Goal: Leave review/rating: Share an evaluation or opinion about a product, service, or content

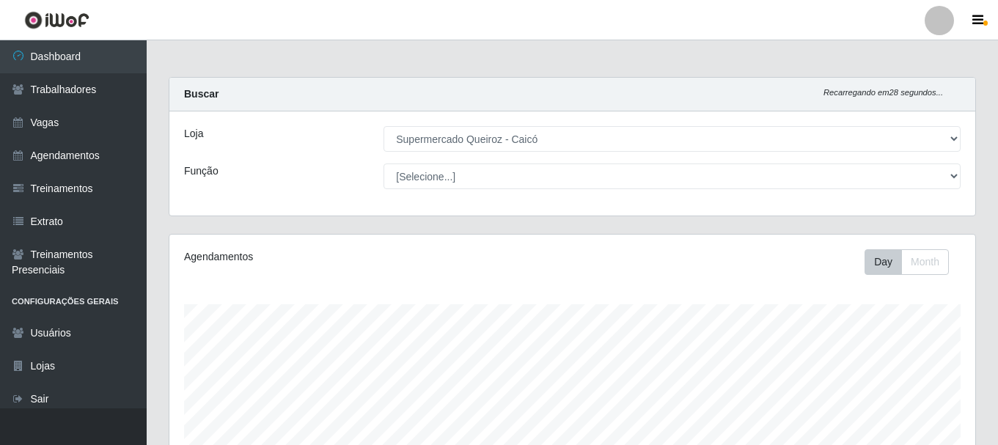
select select "512"
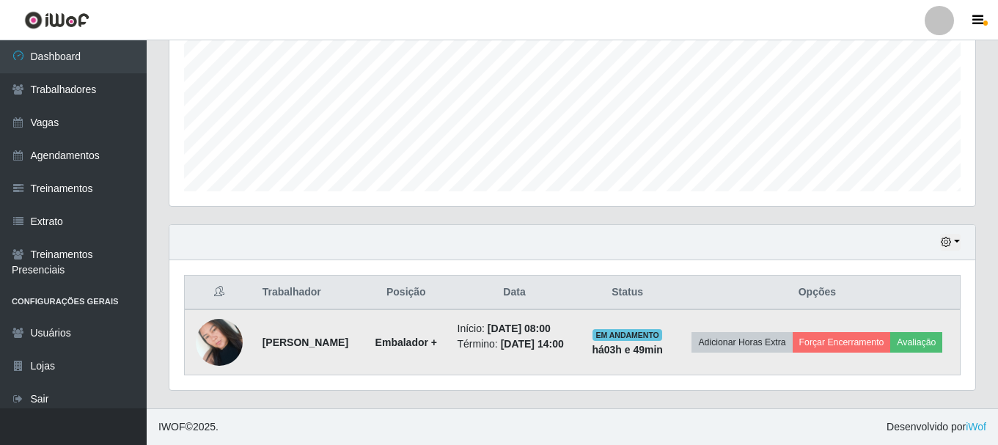
scroll to position [344, 0]
click at [890, 350] on button "Avaliação" at bounding box center [916, 342] width 52 height 21
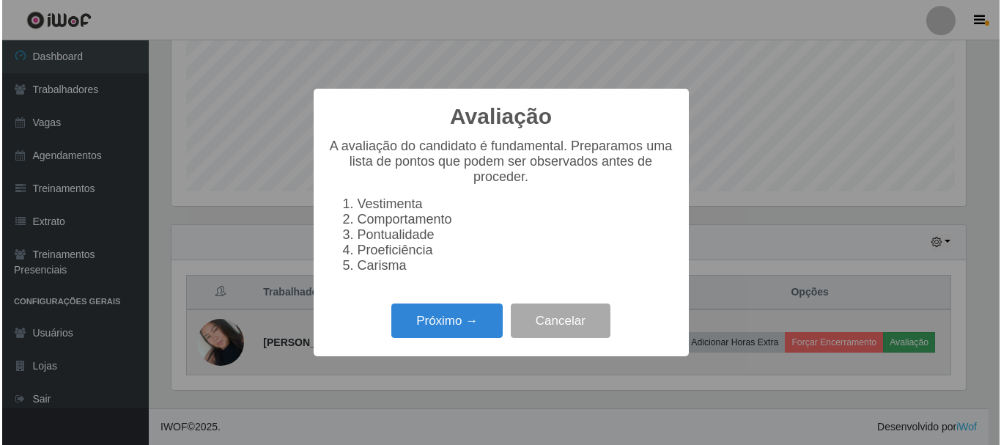
scroll to position [304, 798]
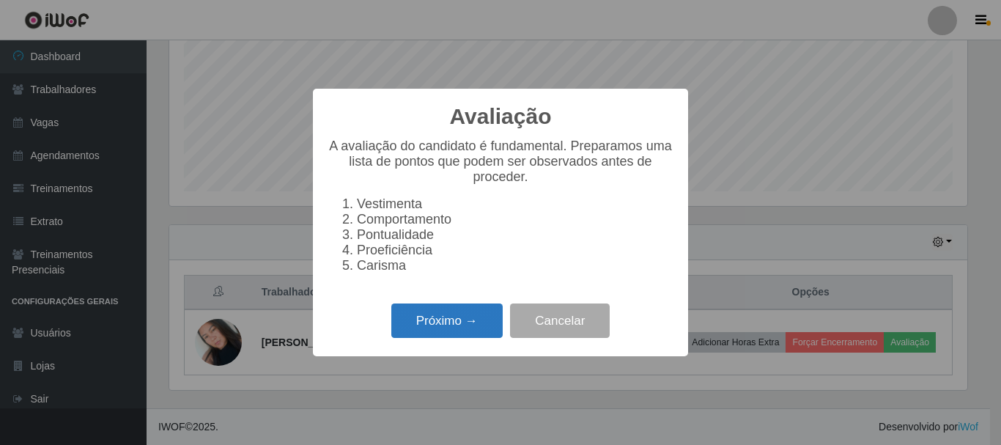
click at [460, 330] on button "Próximo →" at bounding box center [447, 321] width 111 height 34
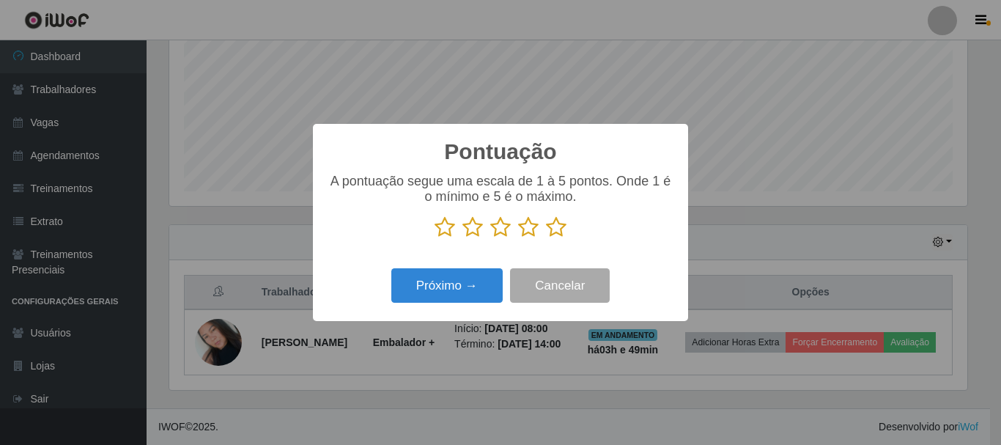
click at [500, 233] on icon at bounding box center [500, 227] width 21 height 22
click at [490, 238] on input "radio" at bounding box center [490, 238] width 0 height 0
click at [523, 235] on icon at bounding box center [528, 227] width 21 height 22
click at [518, 238] on input "radio" at bounding box center [518, 238] width 0 height 0
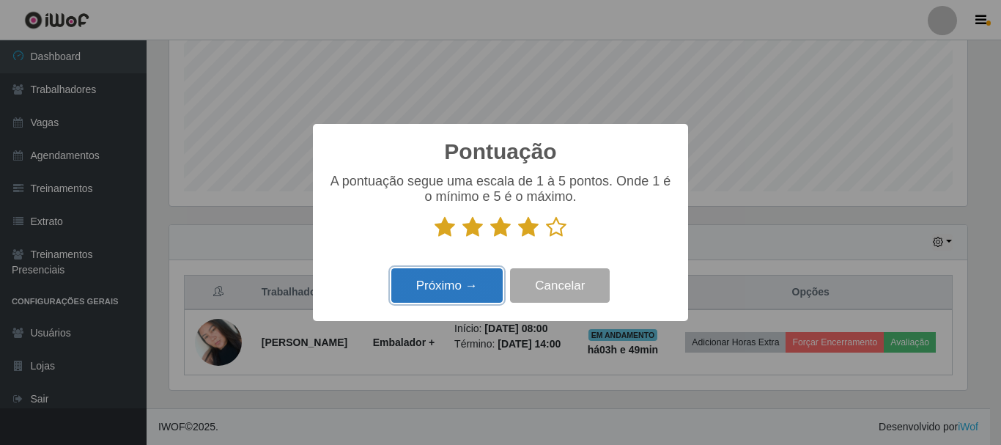
click at [443, 292] on button "Próximo →" at bounding box center [447, 285] width 111 height 34
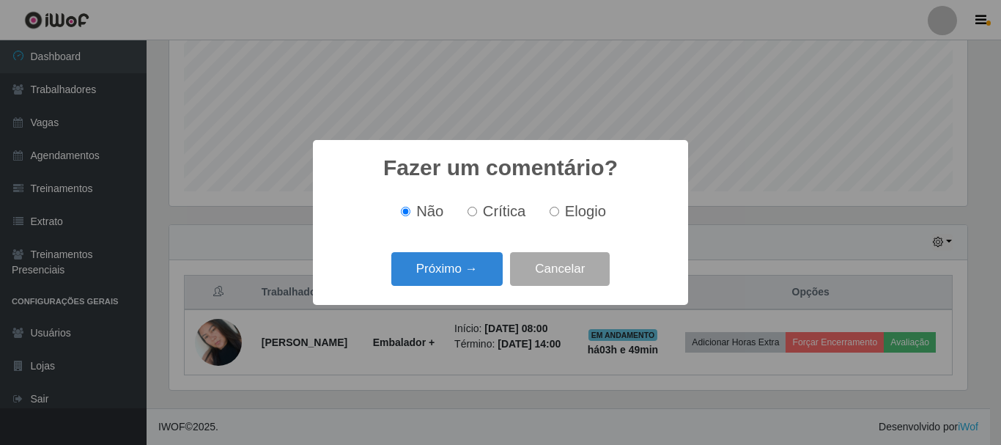
click at [565, 214] on span "Elogio" at bounding box center [585, 211] width 41 height 16
click at [559, 214] on input "Elogio" at bounding box center [555, 212] width 10 height 10
radio input "true"
click at [479, 276] on button "Próximo →" at bounding box center [447, 269] width 111 height 34
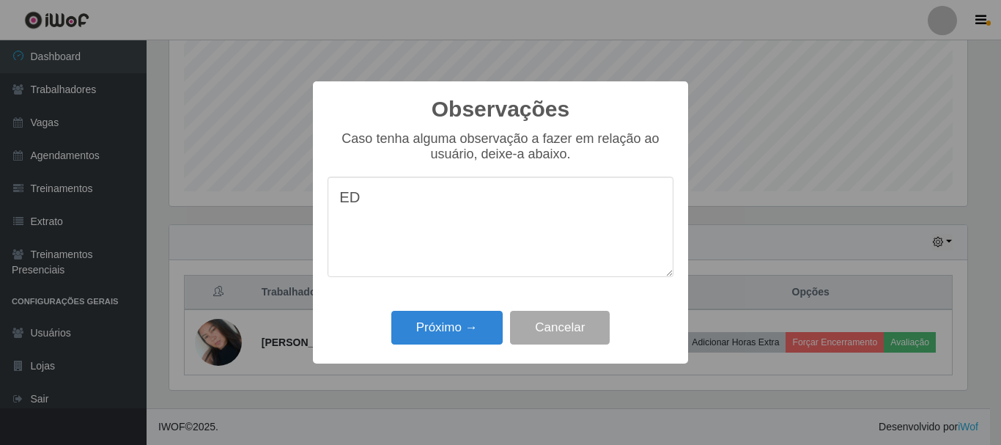
type textarea "E"
type textarea "COMUNICATIVA"
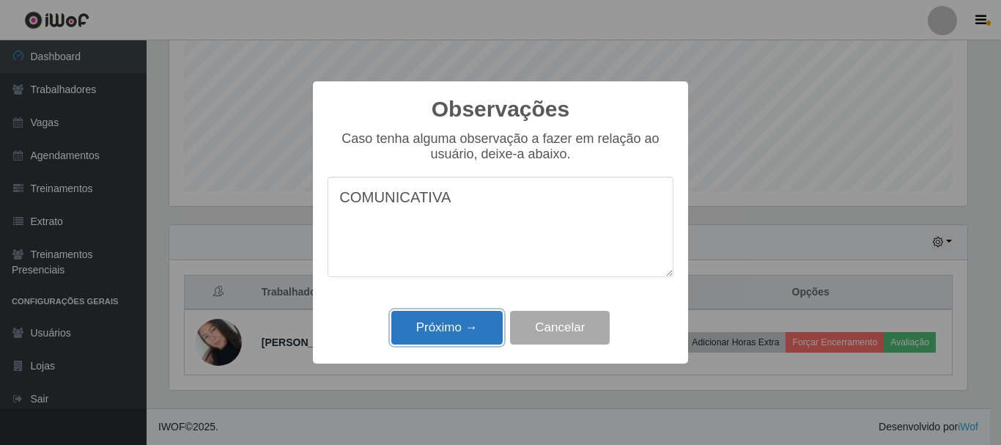
click at [455, 334] on button "Próximo →" at bounding box center [447, 328] width 111 height 34
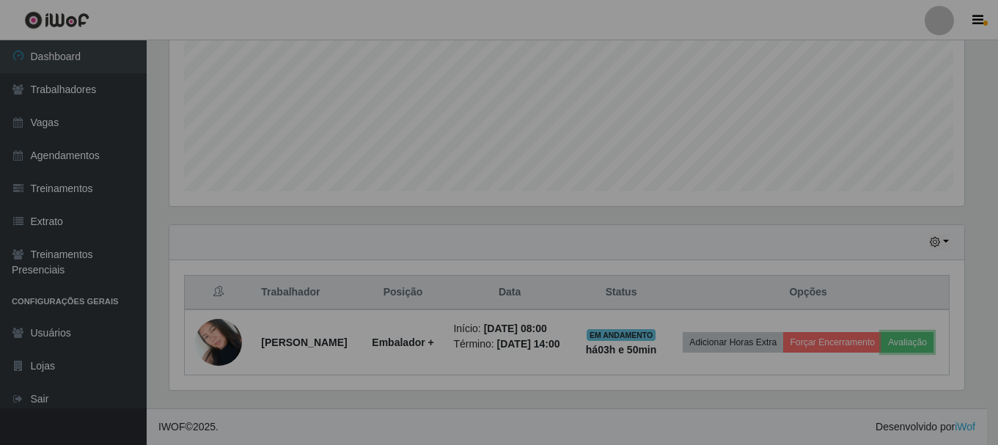
scroll to position [304, 806]
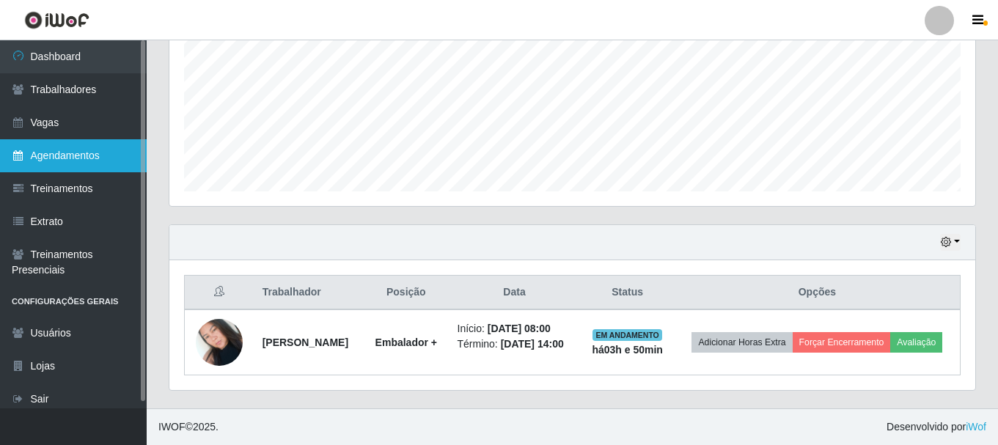
click at [54, 158] on link "Agendamentos" at bounding box center [73, 155] width 147 height 33
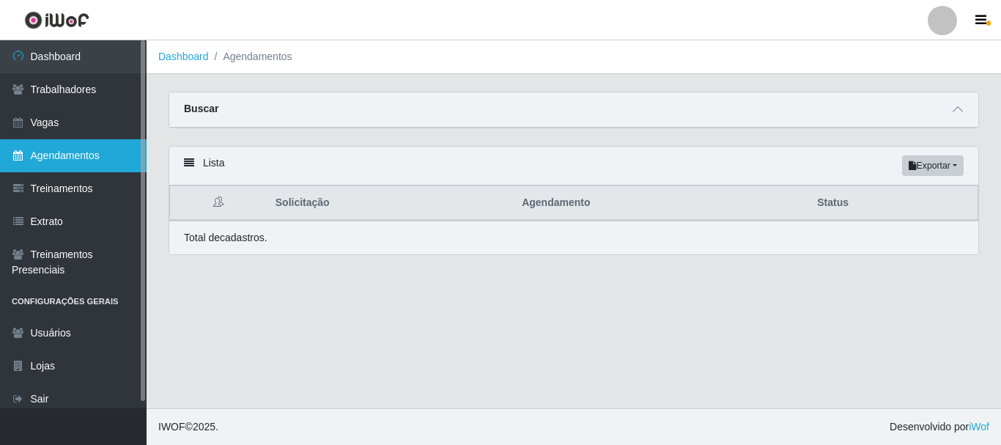
click at [78, 160] on link "Agendamentos" at bounding box center [73, 155] width 147 height 33
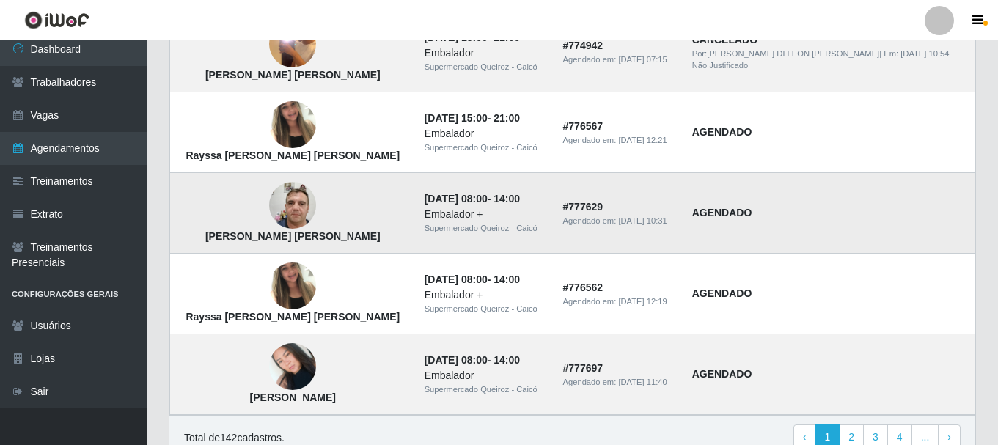
scroll to position [1086, 0]
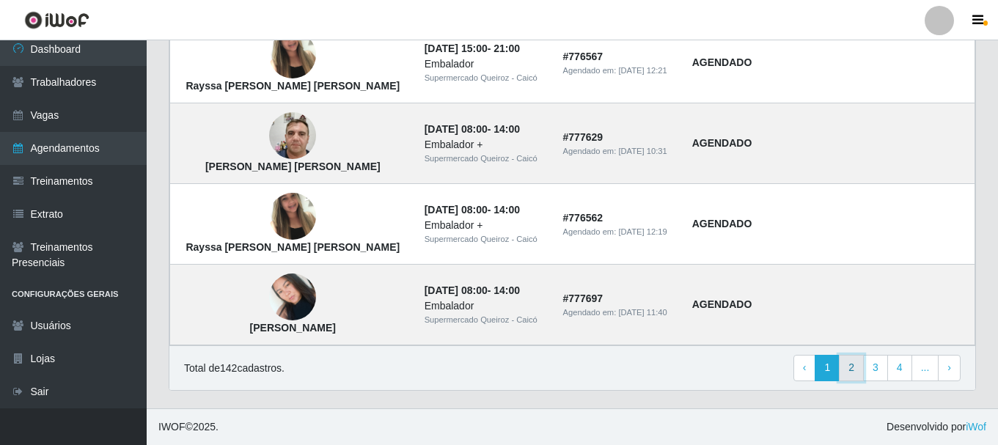
click at [853, 371] on link "2" at bounding box center [851, 368] width 25 height 26
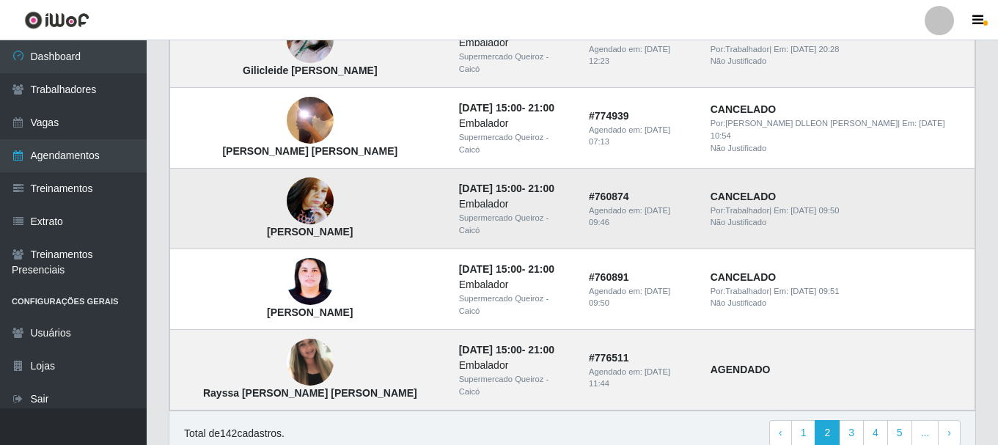
scroll to position [1086, 0]
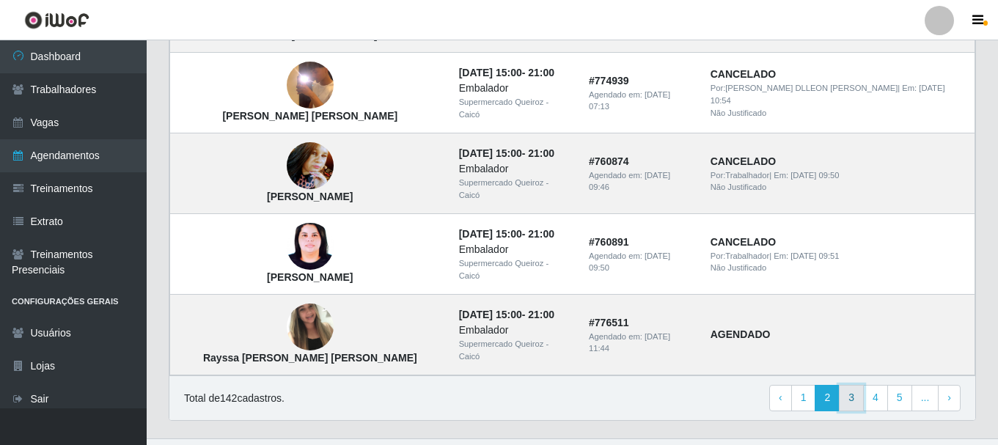
click at [857, 385] on link "3" at bounding box center [851, 398] width 25 height 26
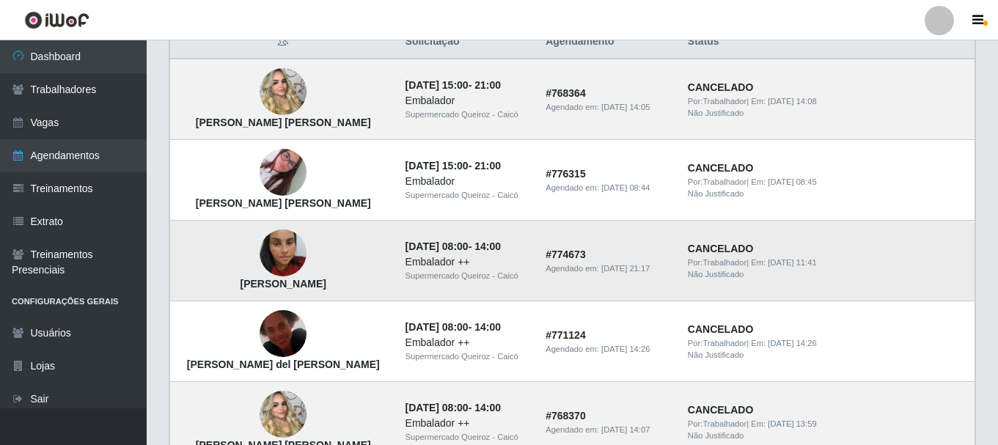
scroll to position [220, 0]
